Goal: Communication & Community: Answer question/provide support

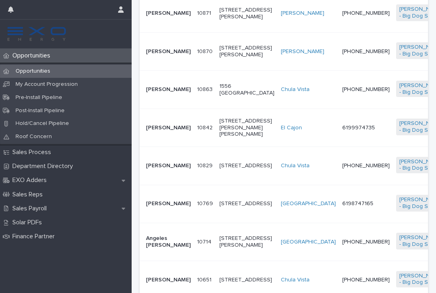
scroll to position [256, 0]
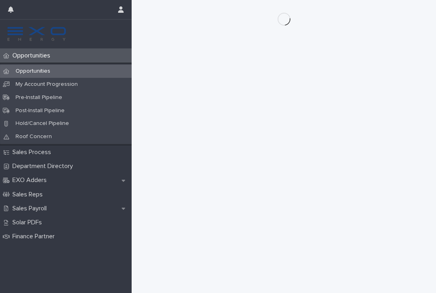
click at [33, 56] on p "Opportunities" at bounding box center [33, 56] width 48 height 8
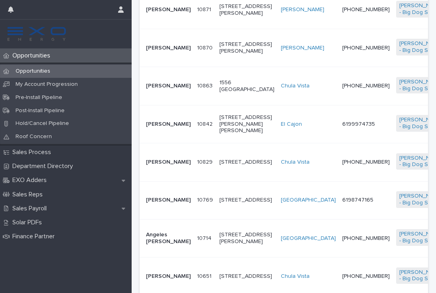
scroll to position [254, 0]
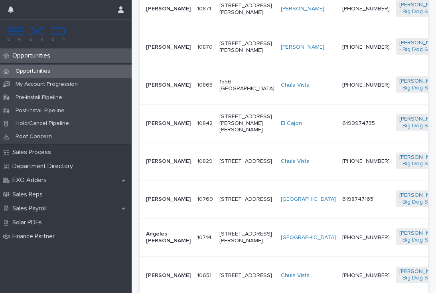
click at [175, 176] on td "[PERSON_NAME]" at bounding box center [167, 162] width 54 height 38
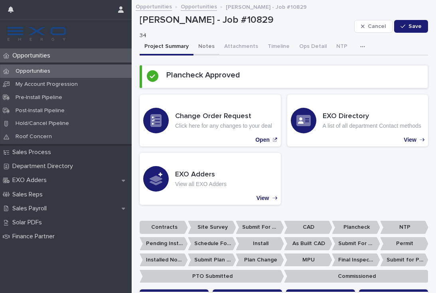
click at [204, 48] on button "Notes" at bounding box center [207, 47] width 26 height 17
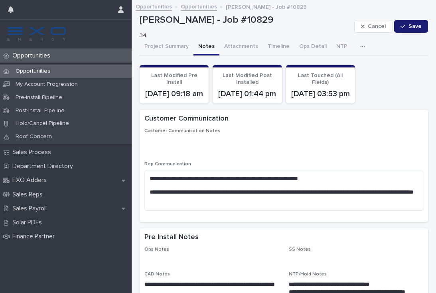
click at [361, 44] on icon "button" at bounding box center [363, 47] width 5 height 6
click at [339, 66] on button "Activity" at bounding box center [335, 67] width 53 height 12
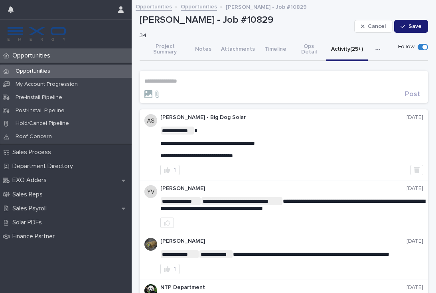
click at [169, 78] on p "**********" at bounding box center [284, 81] width 279 height 7
click at [171, 85] on span "[PERSON_NAME]" at bounding box center [169, 86] width 45 height 6
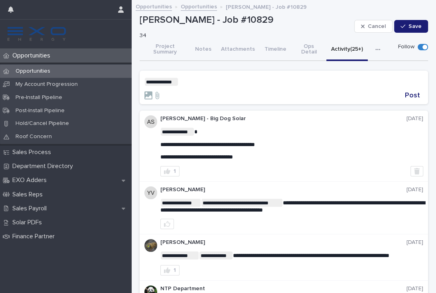
click at [224, 78] on p "**********" at bounding box center [284, 82] width 279 height 8
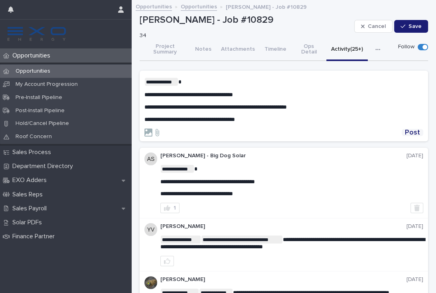
click at [416, 129] on span "Post" at bounding box center [412, 132] width 15 height 7
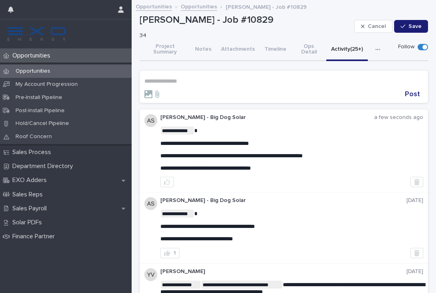
click at [30, 54] on p "Opportunities" at bounding box center [33, 56] width 48 height 8
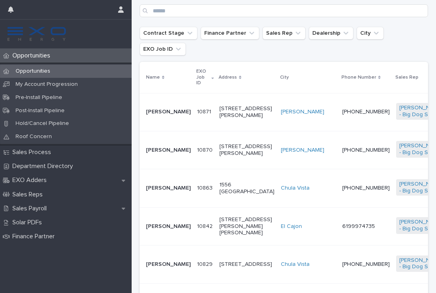
click at [343, 271] on div "[PHONE_NUMBER]" at bounding box center [367, 264] width 48 height 13
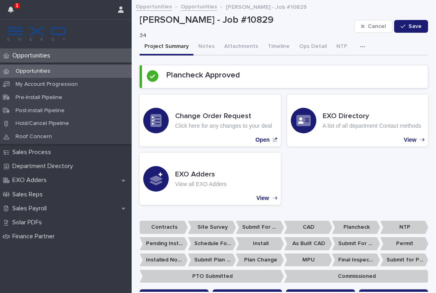
click at [361, 48] on div "button" at bounding box center [365, 47] width 8 height 6
click at [333, 67] on button "Activity" at bounding box center [335, 67] width 53 height 12
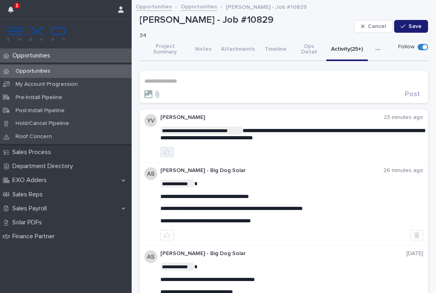
click at [165, 149] on icon "button" at bounding box center [167, 152] width 6 height 6
click at [22, 59] on p "Opportunities" at bounding box center [33, 56] width 48 height 8
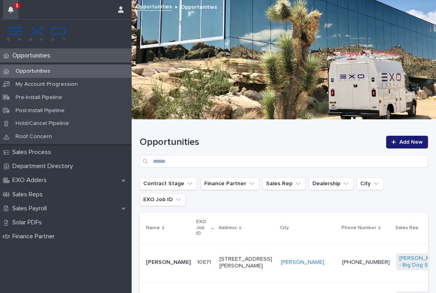
click at [12, 10] on icon "button" at bounding box center [11, 9] width 6 height 6
